Goal: Check status: Check status

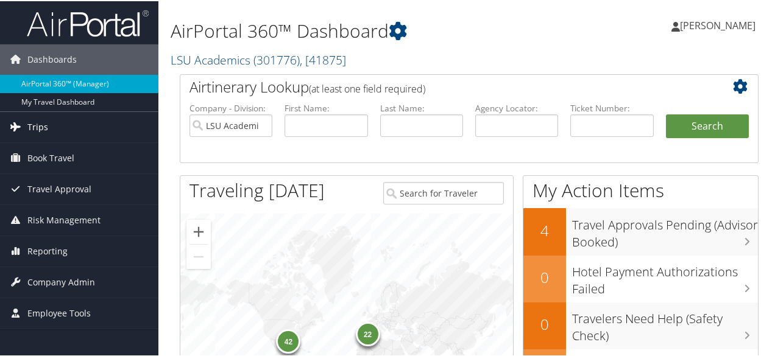
click at [76, 116] on link "Trips" at bounding box center [79, 126] width 158 height 30
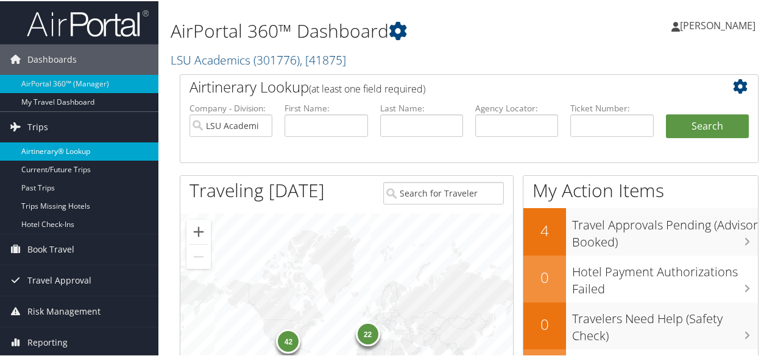
click at [83, 144] on link "Airtinerary® Lookup" at bounding box center [79, 150] width 158 height 18
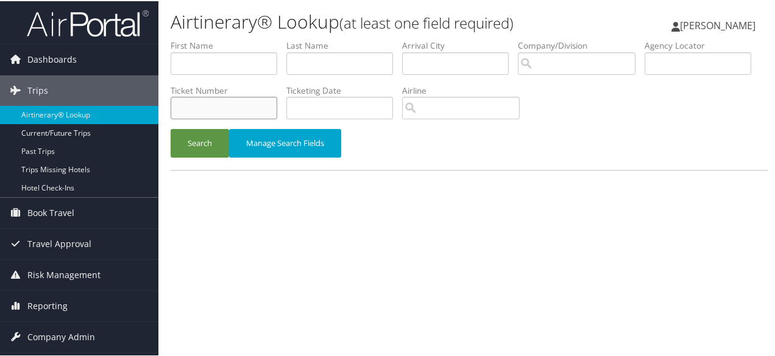
click at [277, 111] on input "text" at bounding box center [224, 107] width 107 height 23
paste input "8900897322133"
type input "8900897322133"
click at [171, 128] on button "Search" at bounding box center [200, 142] width 58 height 29
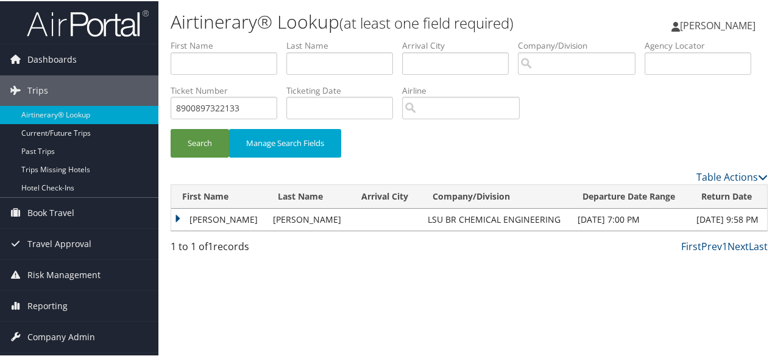
click at [188, 214] on td "RUCHI HITENDRA" at bounding box center [219, 219] width 96 height 22
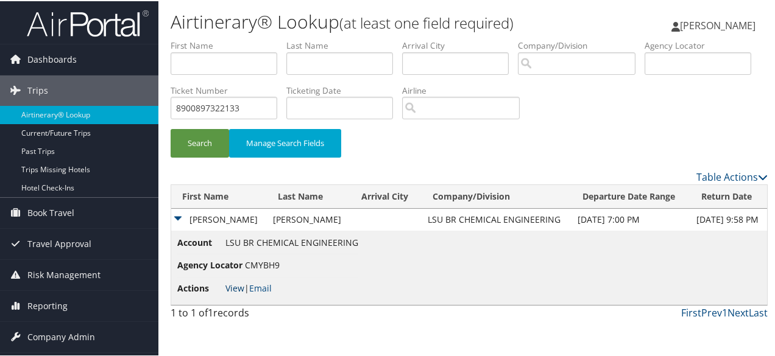
click at [229, 289] on link "View" at bounding box center [234, 287] width 19 height 12
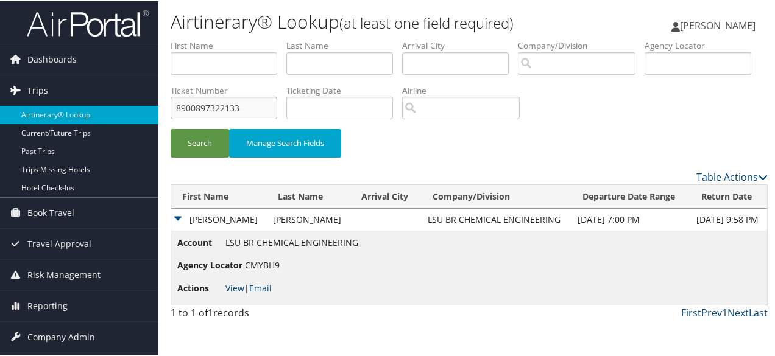
drag, startPoint x: 359, startPoint y: 107, endPoint x: 58, endPoint y: 98, distance: 301.6
click at [72, 100] on div "Dashboards AirPortal 360™ (Manager) My Travel Dashboard Trips Airtinerary® Look…" at bounding box center [390, 178] width 780 height 356
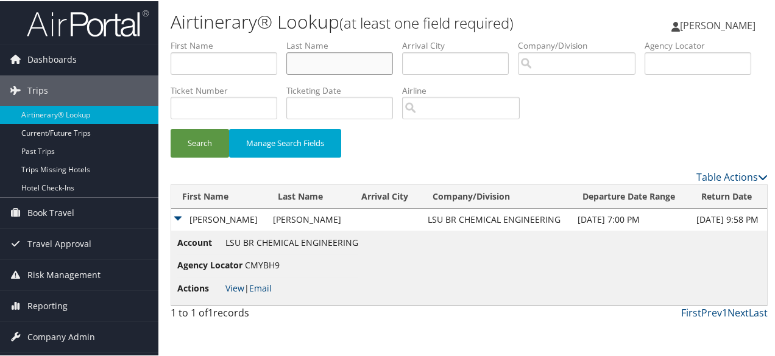
click at [339, 66] on input "text" at bounding box center [339, 62] width 107 height 23
type input "patel"
click at [171, 128] on button "Search" at bounding box center [200, 142] width 58 height 29
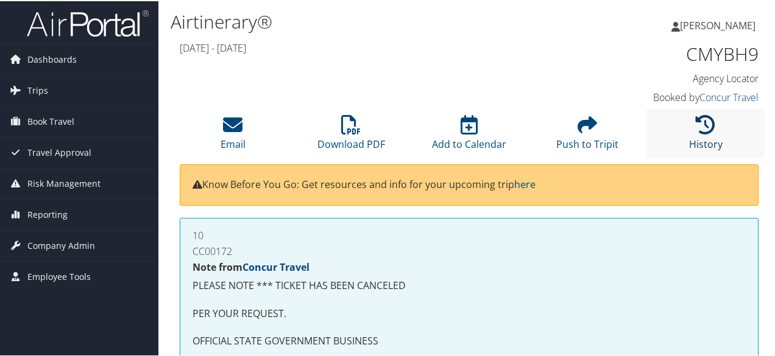
click at [696, 121] on icon at bounding box center [705, 123] width 19 height 19
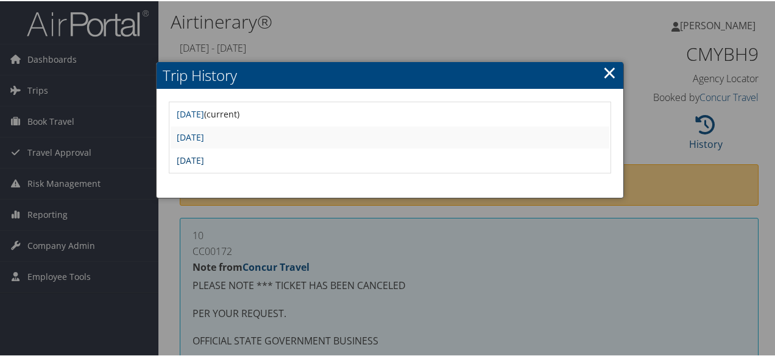
click at [204, 153] on link "Tue Jun 24 10:32:59 MDT 2025" at bounding box center [190, 159] width 27 height 12
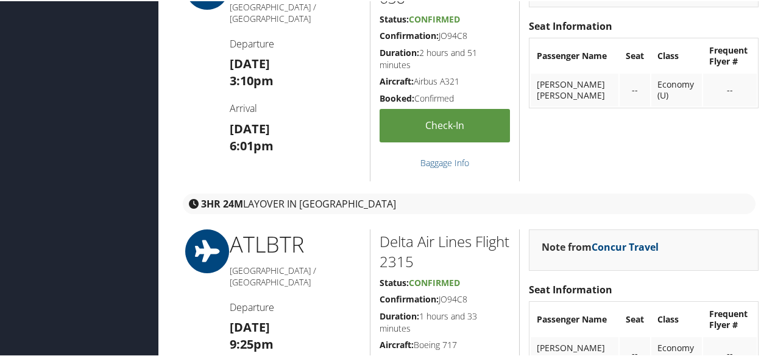
scroll to position [914, 0]
